Goal: Navigation & Orientation: Find specific page/section

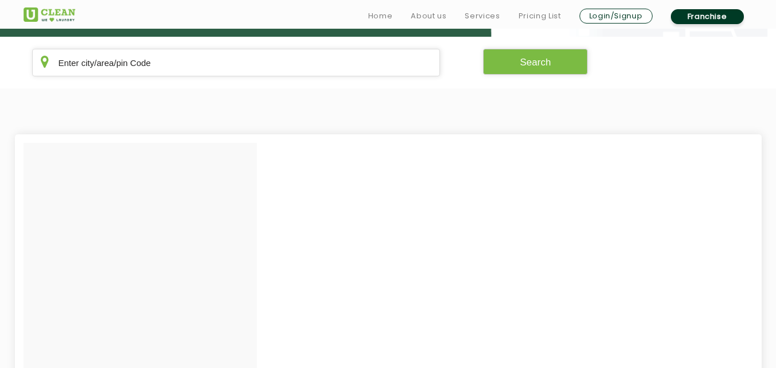
scroll to position [234, 0]
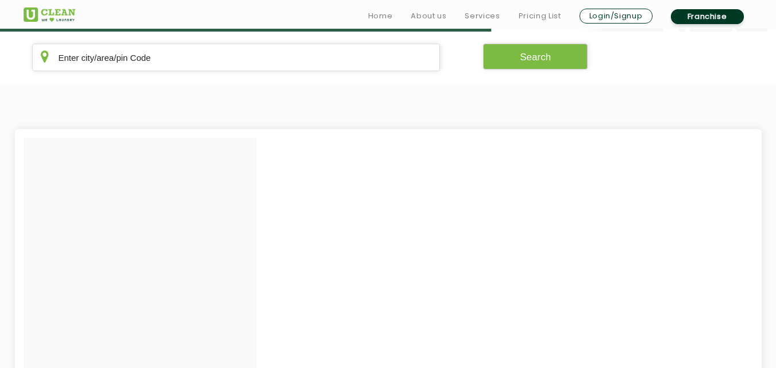
click at [495, 33] on section "Search" at bounding box center [388, 58] width 776 height 52
click at [494, 48] on button "Search" at bounding box center [535, 57] width 105 height 26
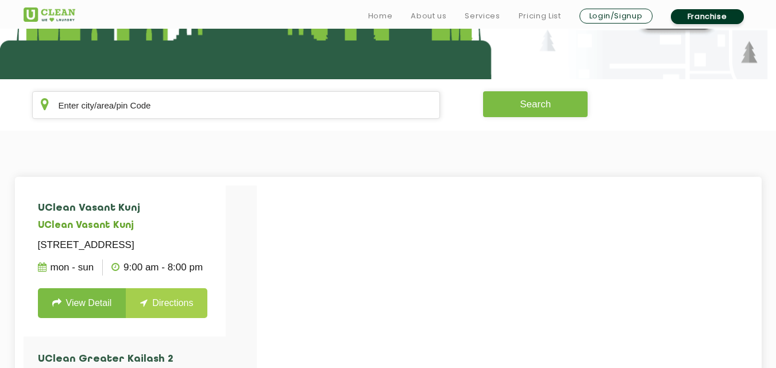
scroll to position [218, 0]
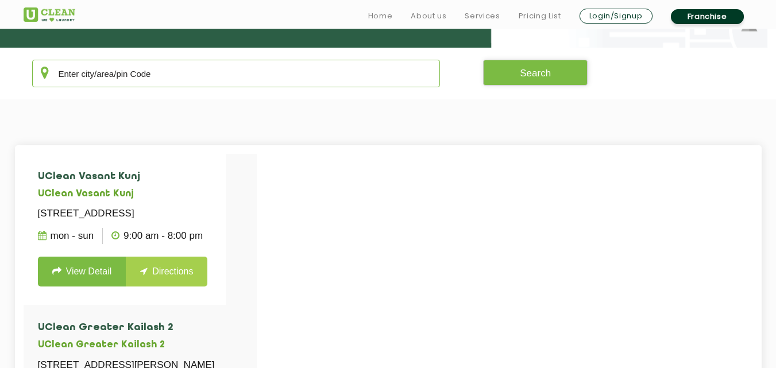
click at [261, 76] on input "text" at bounding box center [236, 74] width 409 height 28
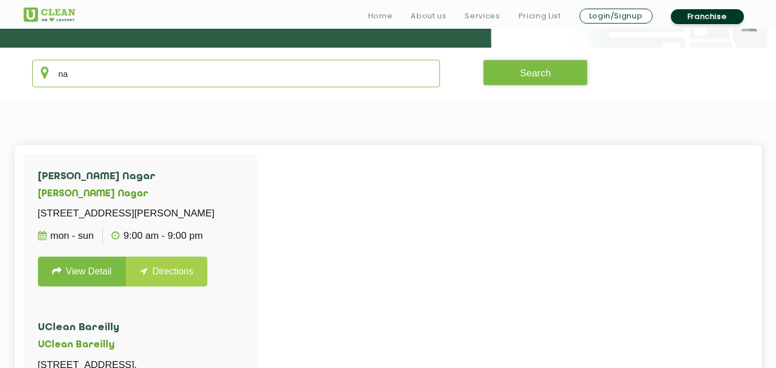
type input "n"
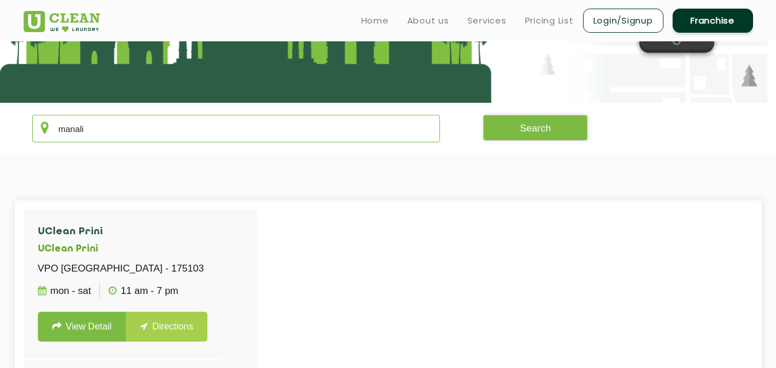
scroll to position [153, 0]
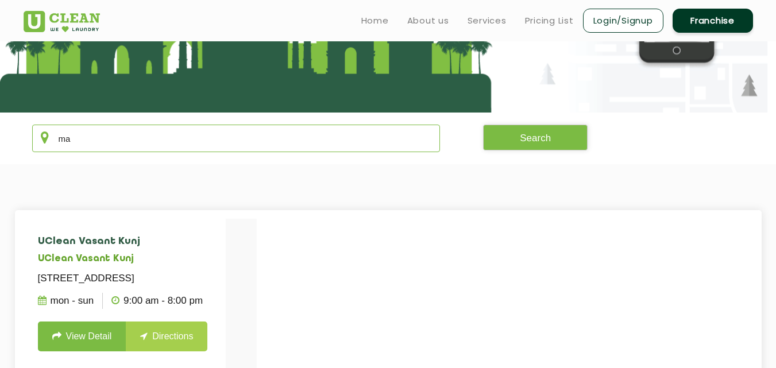
type input "m"
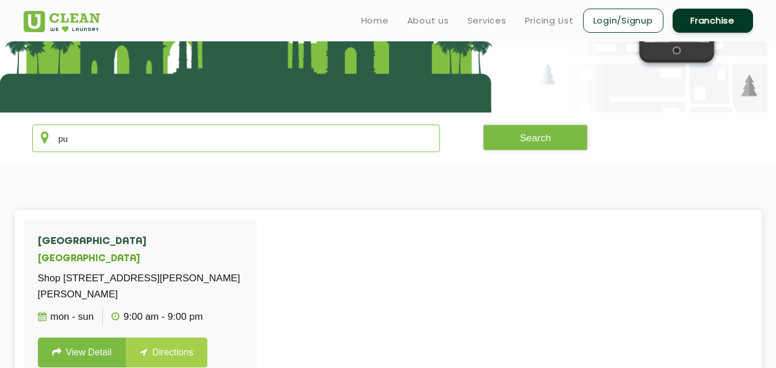
type input "p"
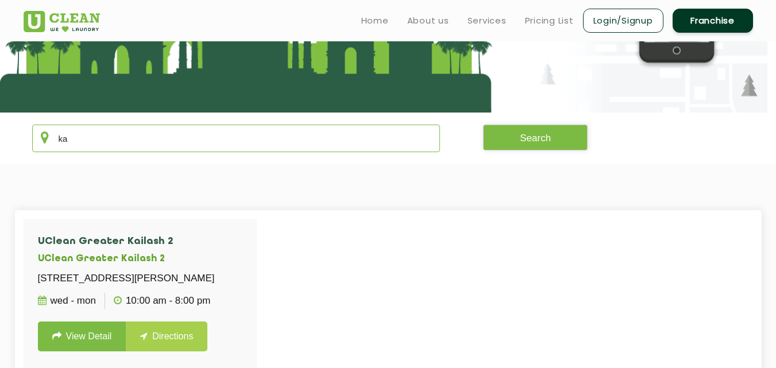
type input "k"
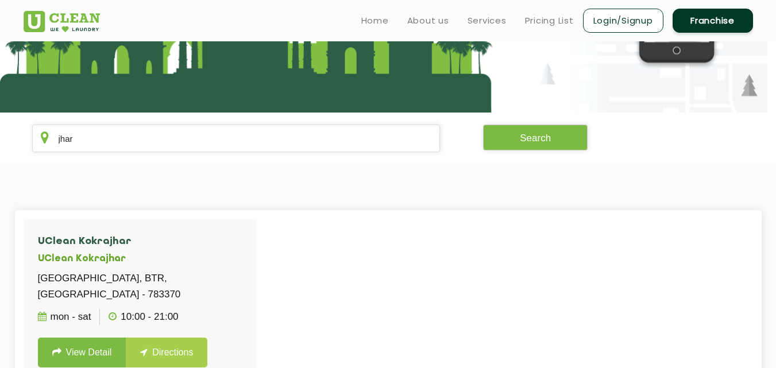
click at [160, 86] on section at bounding box center [388, 1] width 776 height 224
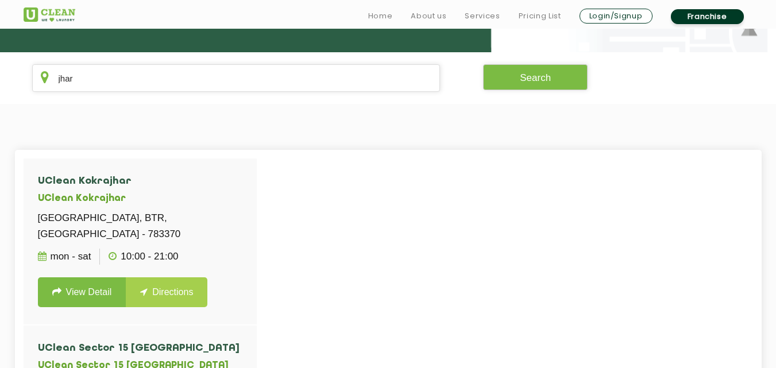
scroll to position [214, 0]
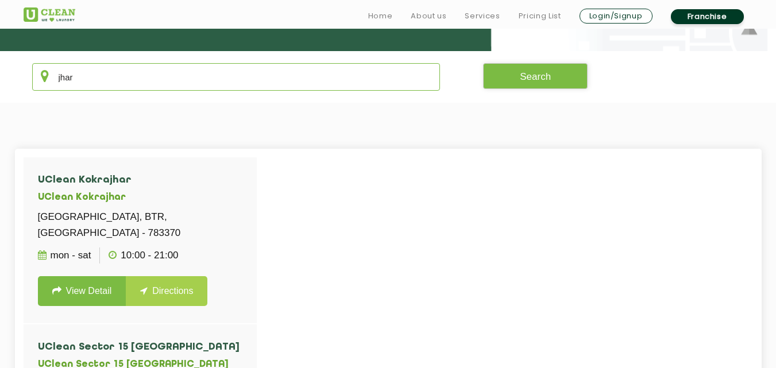
click at [161, 82] on input "jhar" at bounding box center [236, 77] width 409 height 28
click at [162, 81] on input "jhar" at bounding box center [236, 77] width 409 height 28
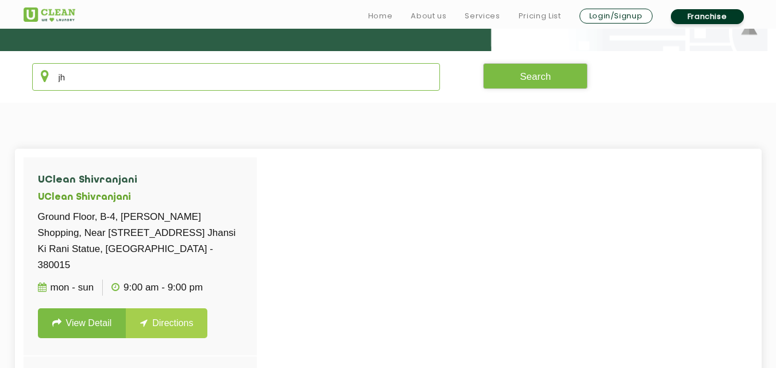
type input "j"
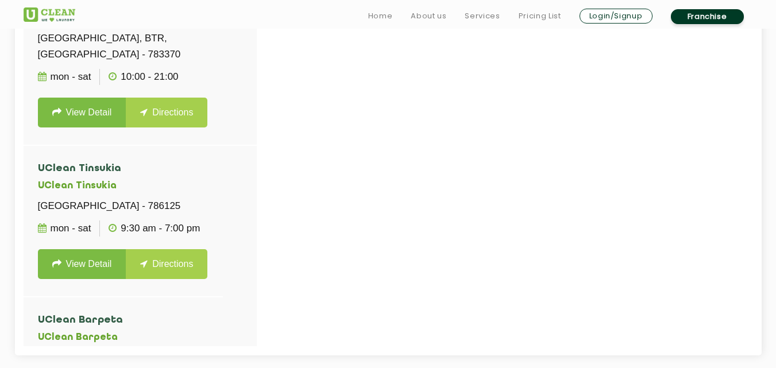
scroll to position [394, 0]
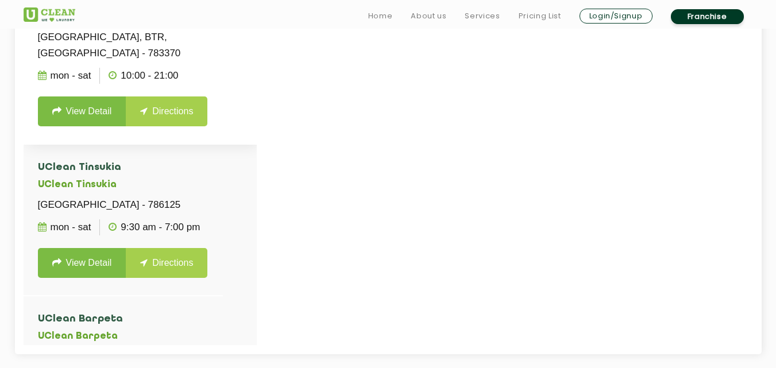
click at [201, 138] on li "[GEOGRAPHIC_DATA] - 783370 Mon - Sat 10:00 - 21:00 View Detail Directions" at bounding box center [140, 61] width 233 height 167
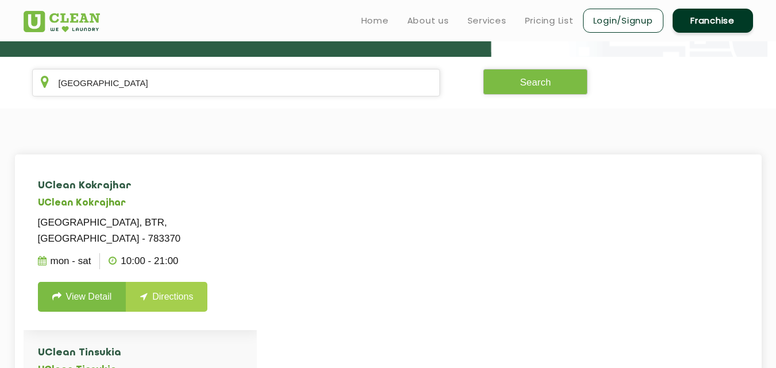
scroll to position [206, 0]
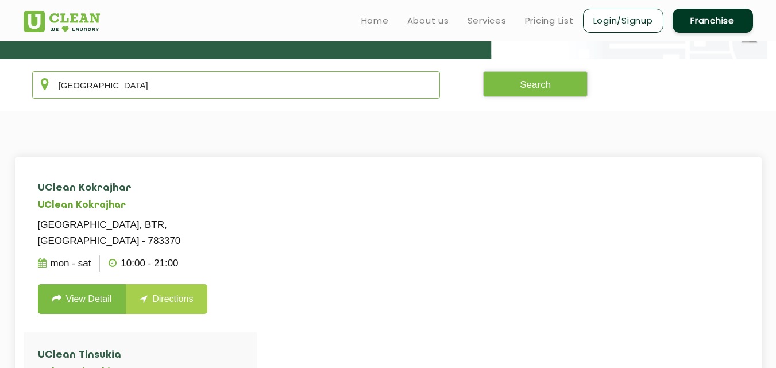
click at [165, 80] on input "[GEOGRAPHIC_DATA]" at bounding box center [236, 85] width 409 height 28
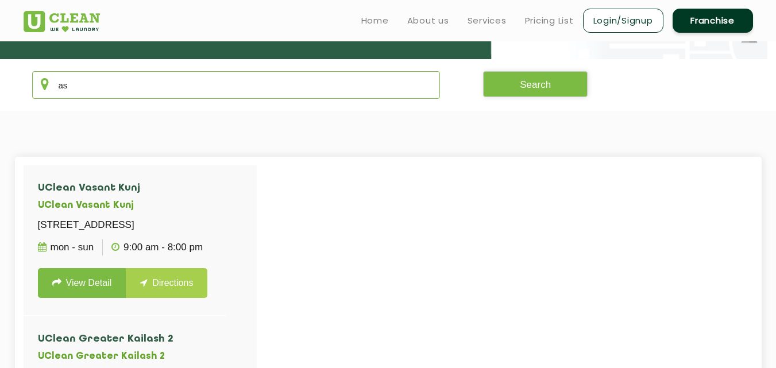
type input "a"
type input "l"
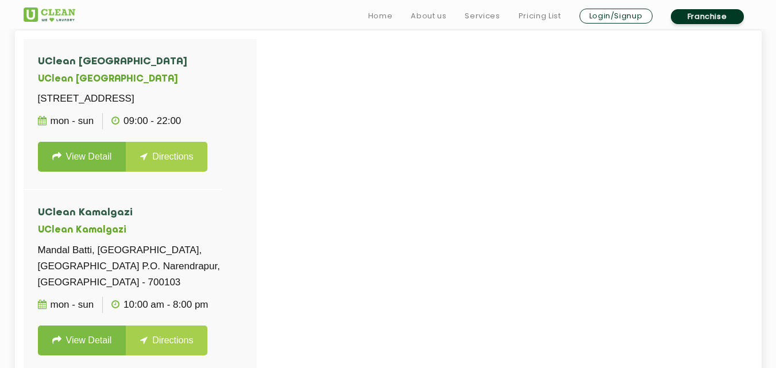
scroll to position [356, 0]
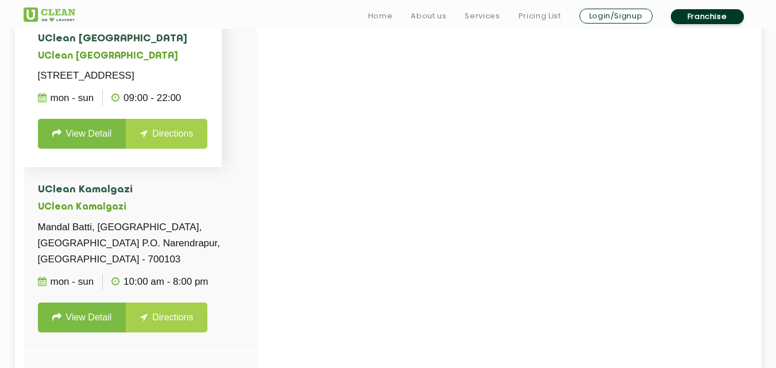
click at [207, 84] on p "[STREET_ADDRESS]" at bounding box center [123, 76] width 170 height 16
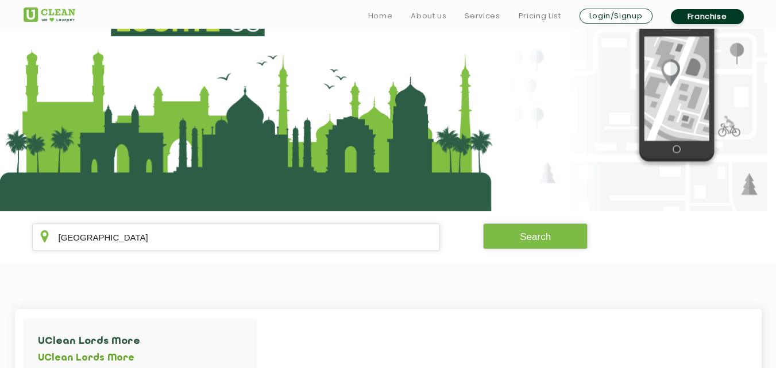
scroll to position [76, 0]
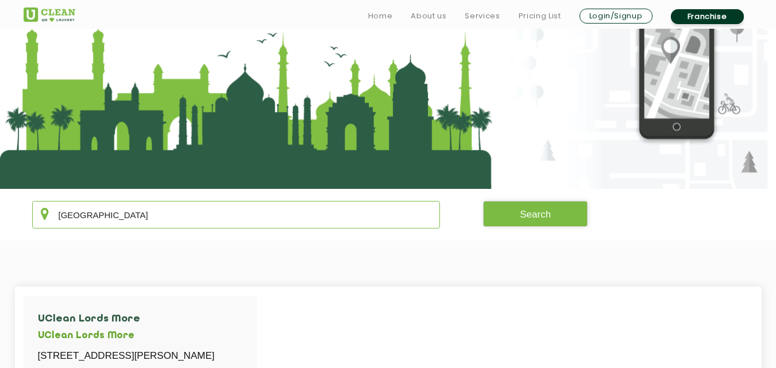
click at [151, 213] on input "[GEOGRAPHIC_DATA]" at bounding box center [236, 215] width 409 height 28
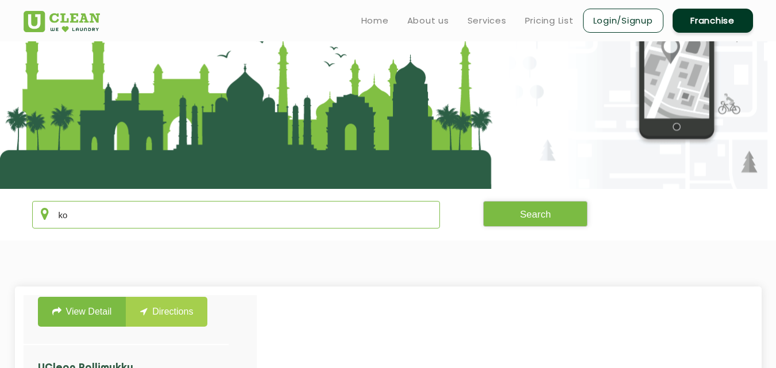
type input "k"
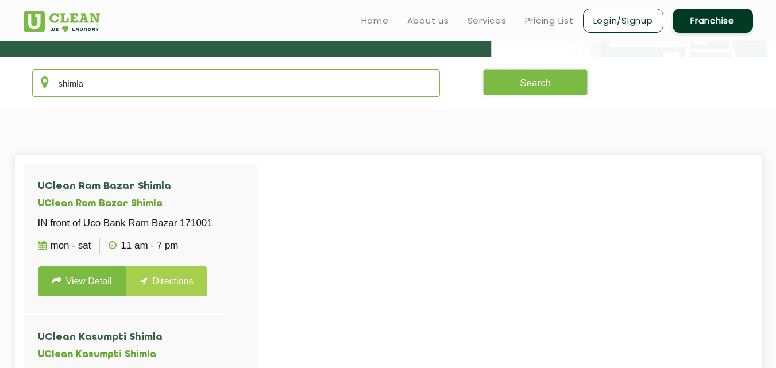
scroll to position [207, 0]
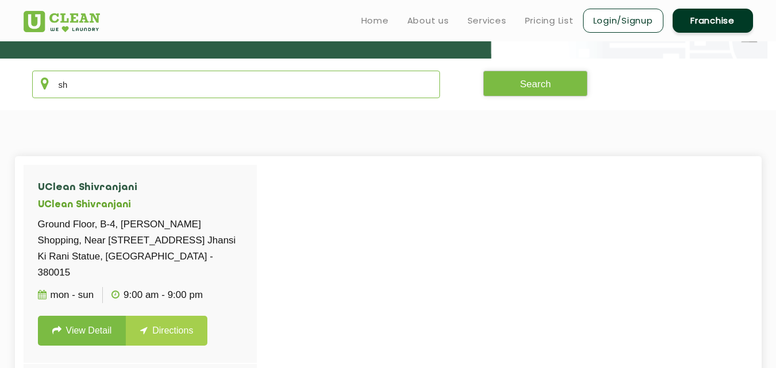
type input "s"
type input "h"
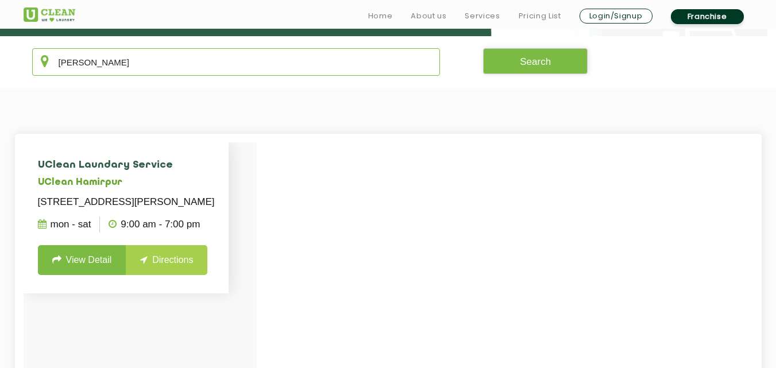
scroll to position [230, 0]
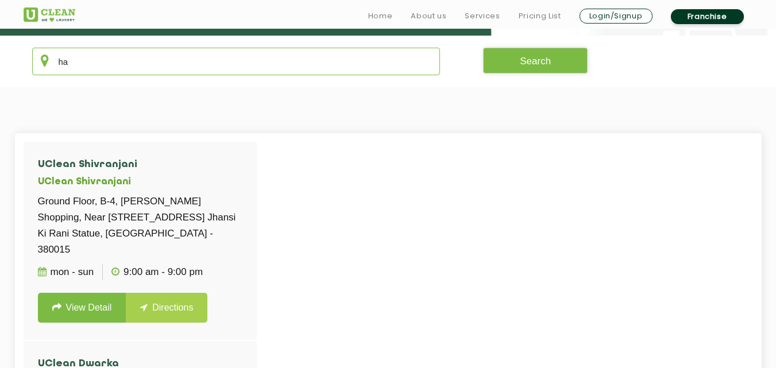
type input "h"
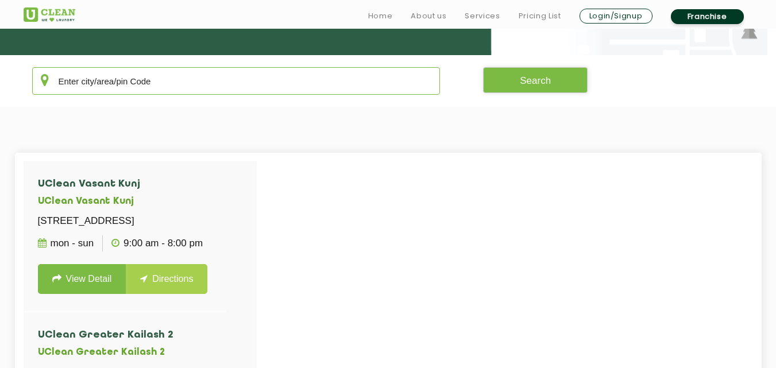
scroll to position [211, 0]
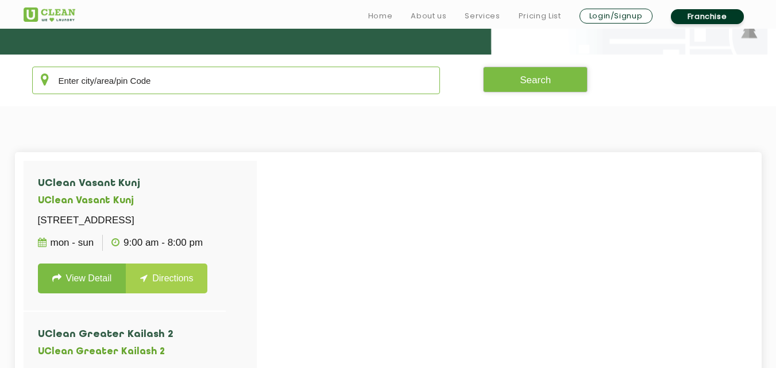
type input "k"
